Goal: Task Accomplishment & Management: Complete application form

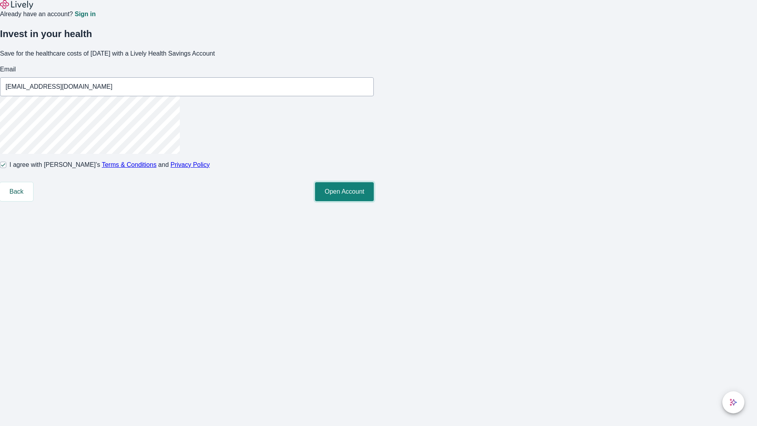
click at [374, 201] on button "Open Account" at bounding box center [344, 191] width 59 height 19
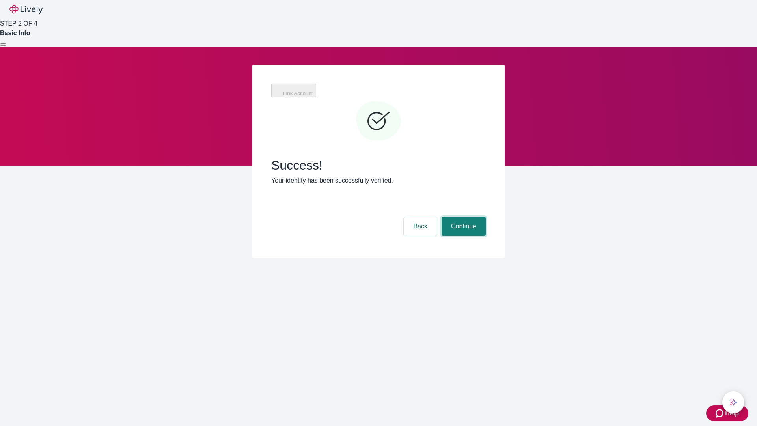
click at [463, 217] on button "Continue" at bounding box center [464, 226] width 44 height 19
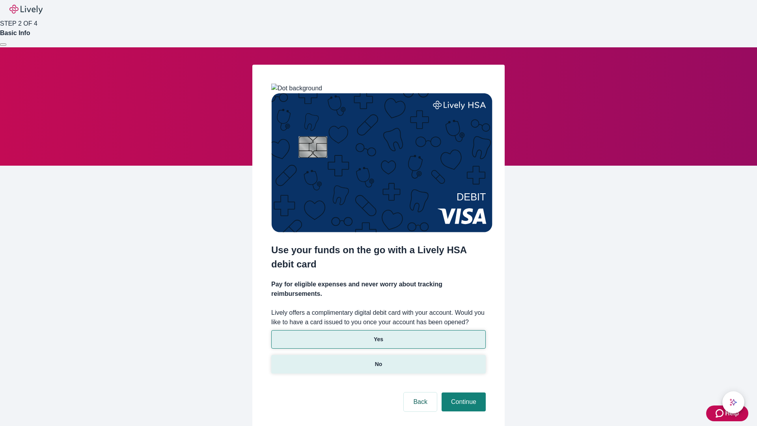
click at [378, 360] on p "No" at bounding box center [378, 364] width 7 height 8
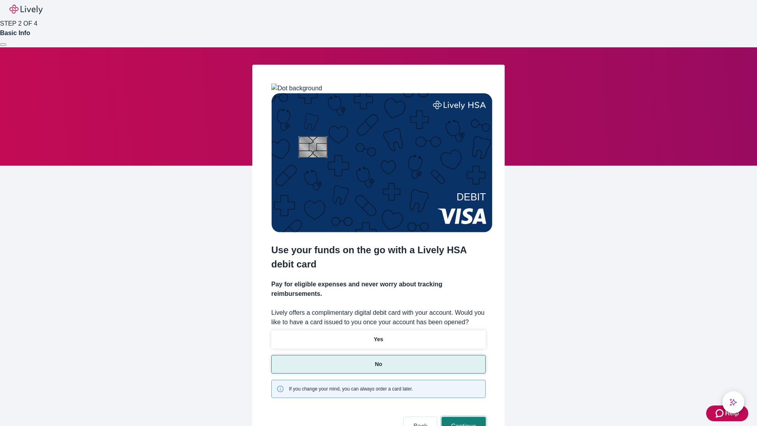
click at [463, 417] on button "Continue" at bounding box center [464, 426] width 44 height 19
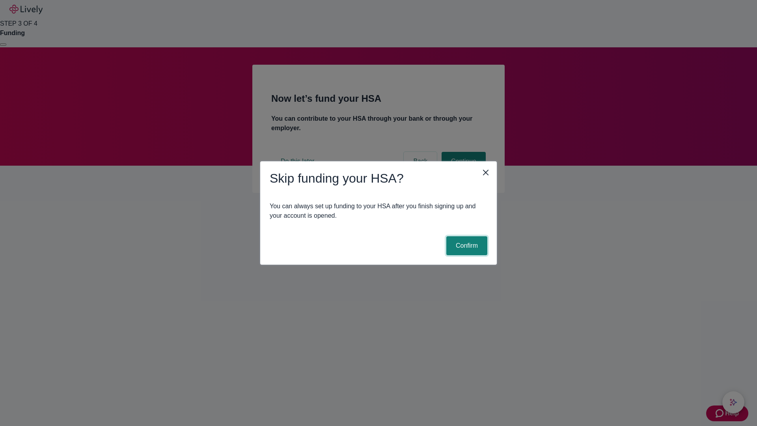
click at [466, 246] on button "Confirm" at bounding box center [466, 245] width 41 height 19
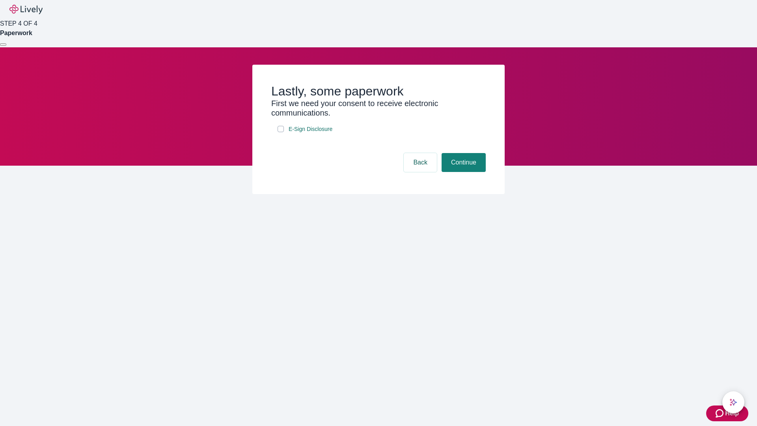
click at [3, 45] on div at bounding box center [3, 45] width 0 height 0
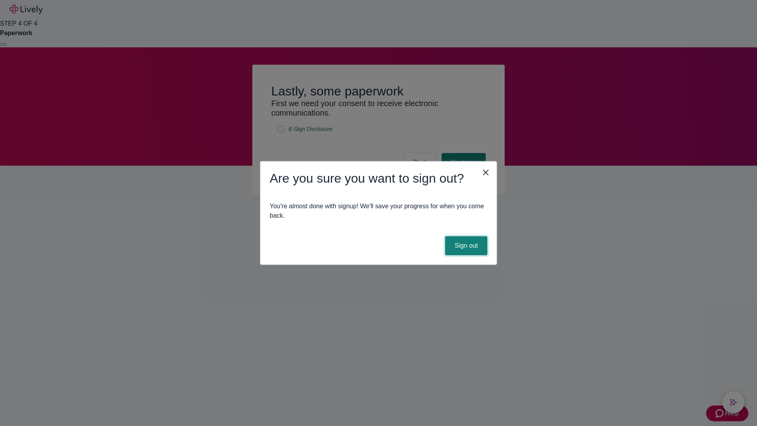
click at [466, 246] on button "Sign out" at bounding box center [466, 245] width 42 height 19
